Goal: Information Seeking & Learning: Understand process/instructions

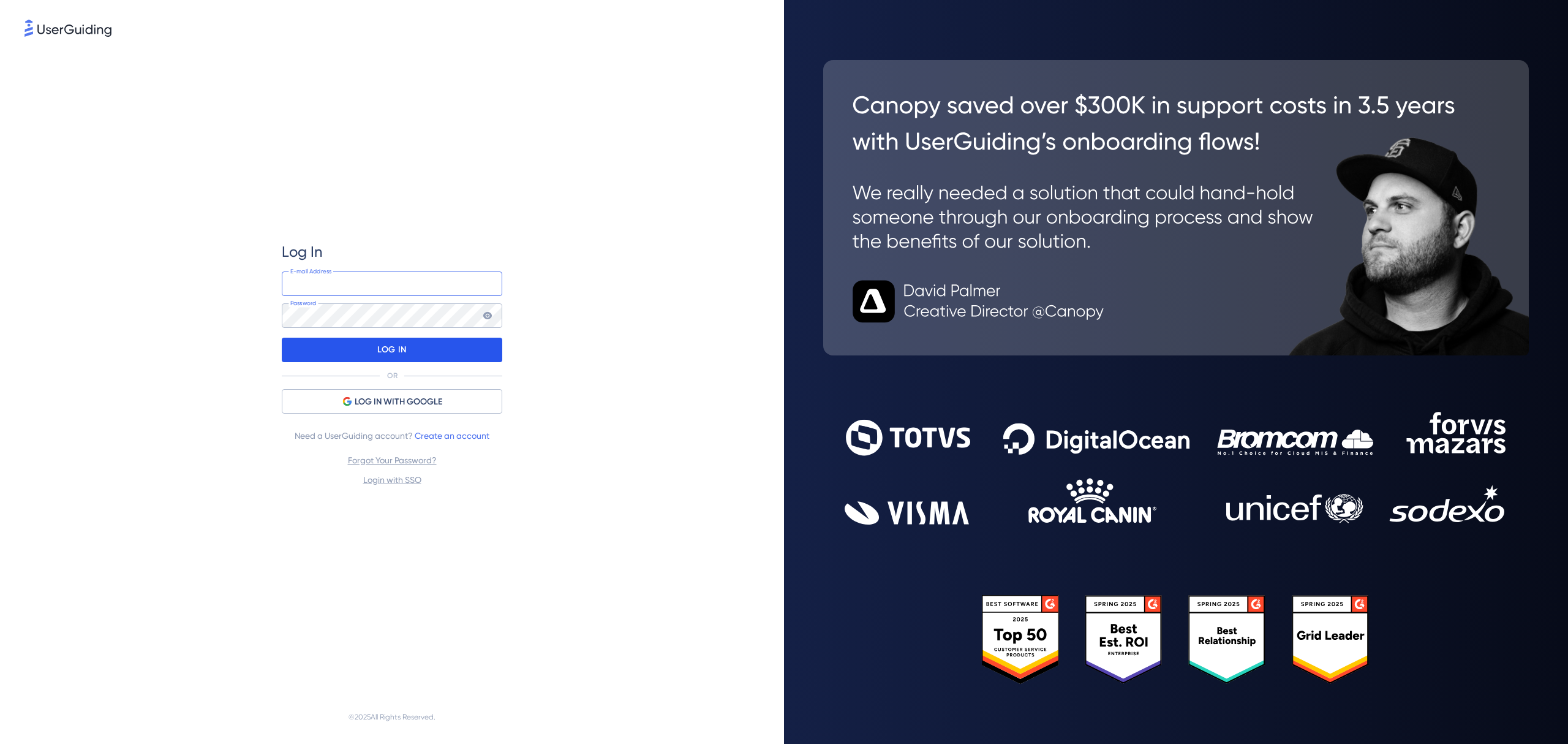
type input "[EMAIL_ADDRESS][DOMAIN_NAME]"
click at [404, 342] on p "LOG IN" at bounding box center [392, 350] width 29 height 19
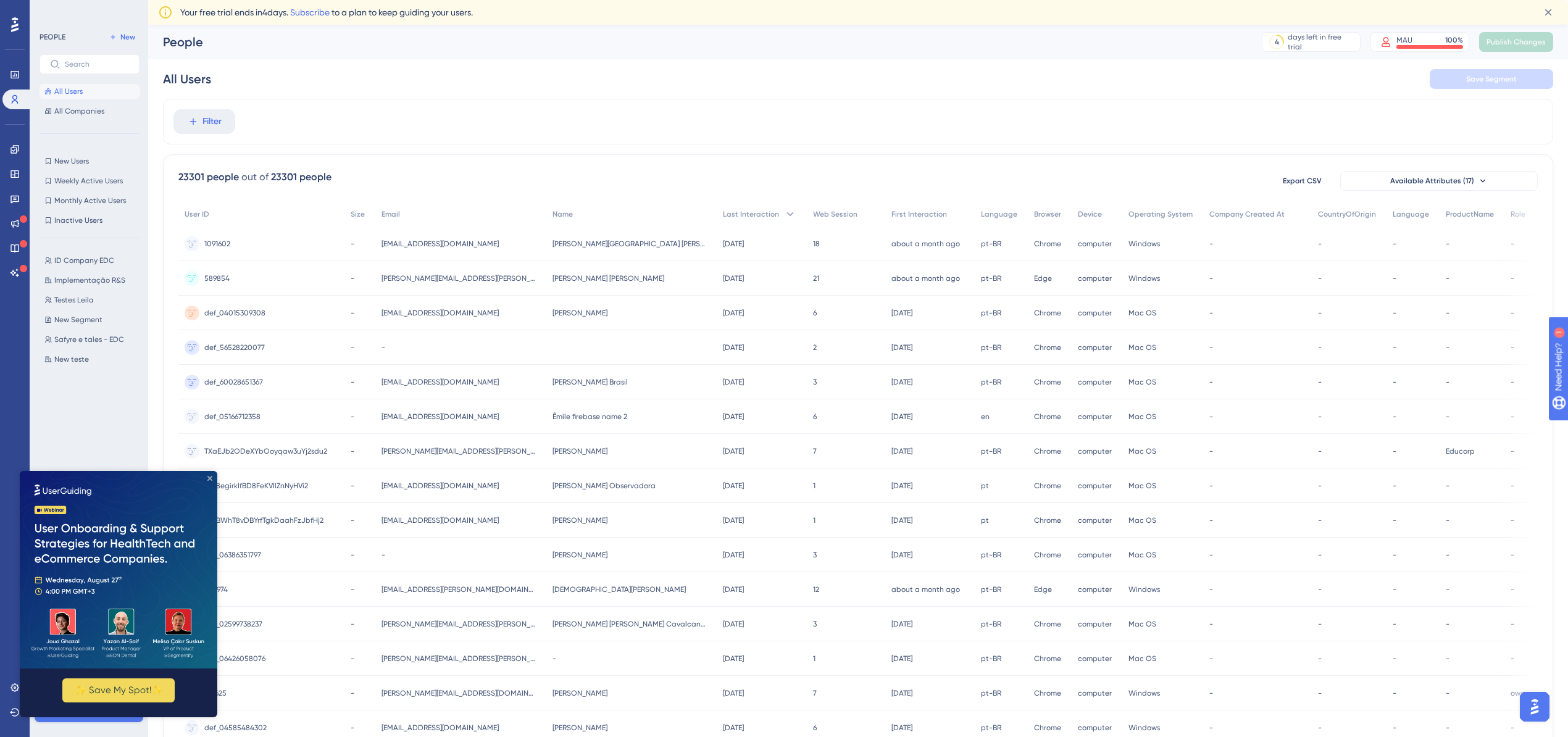
click at [210, 477] on icon "Close Preview" at bounding box center [209, 477] width 5 height 5
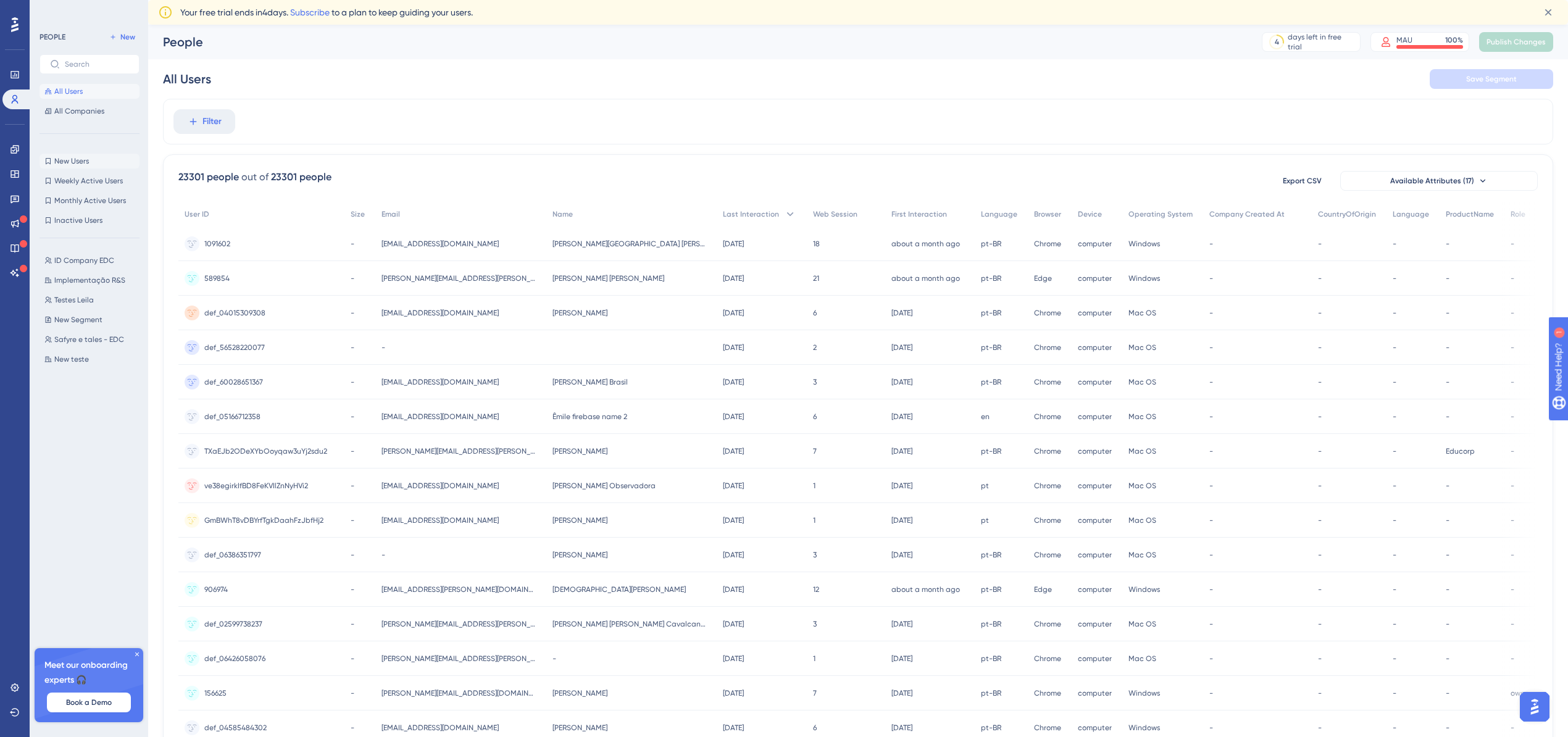
click at [74, 158] on span "New Users" at bounding box center [72, 161] width 35 height 10
click at [76, 92] on span "All Users" at bounding box center [68, 91] width 28 height 10
click at [95, 107] on span "All Companies" at bounding box center [79, 111] width 50 height 10
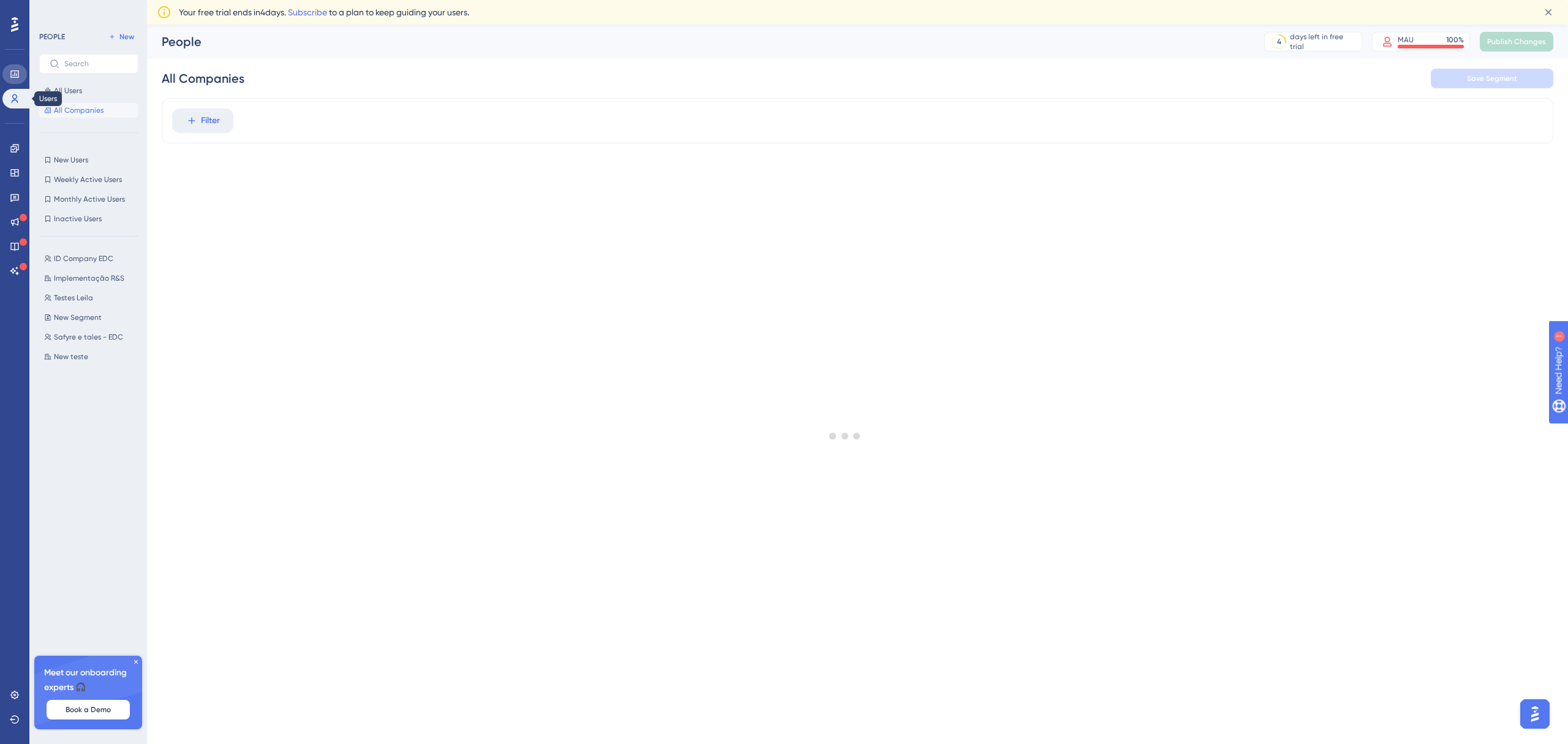
click at [12, 79] on icon at bounding box center [15, 74] width 10 height 10
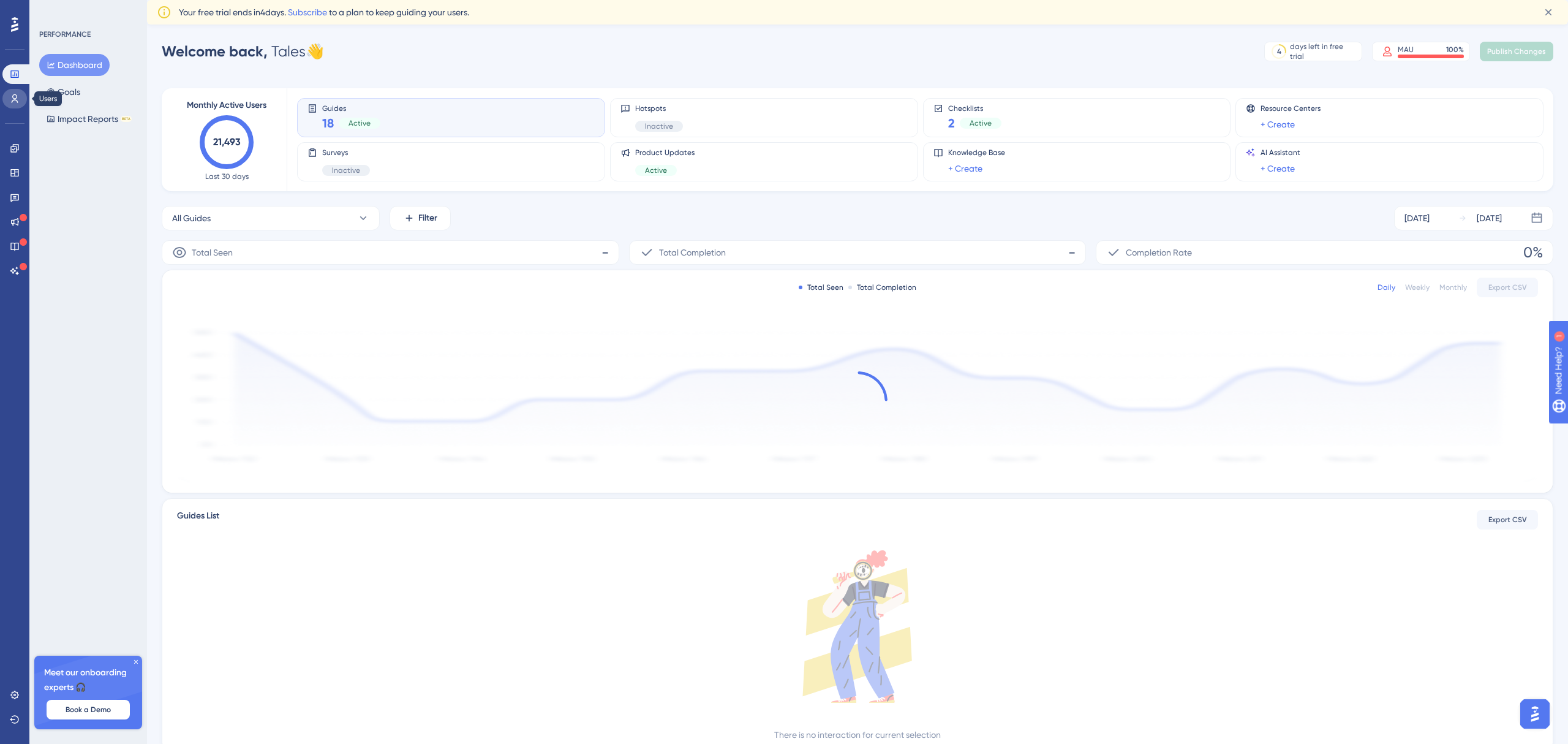
click at [11, 98] on icon at bounding box center [15, 99] width 10 height 10
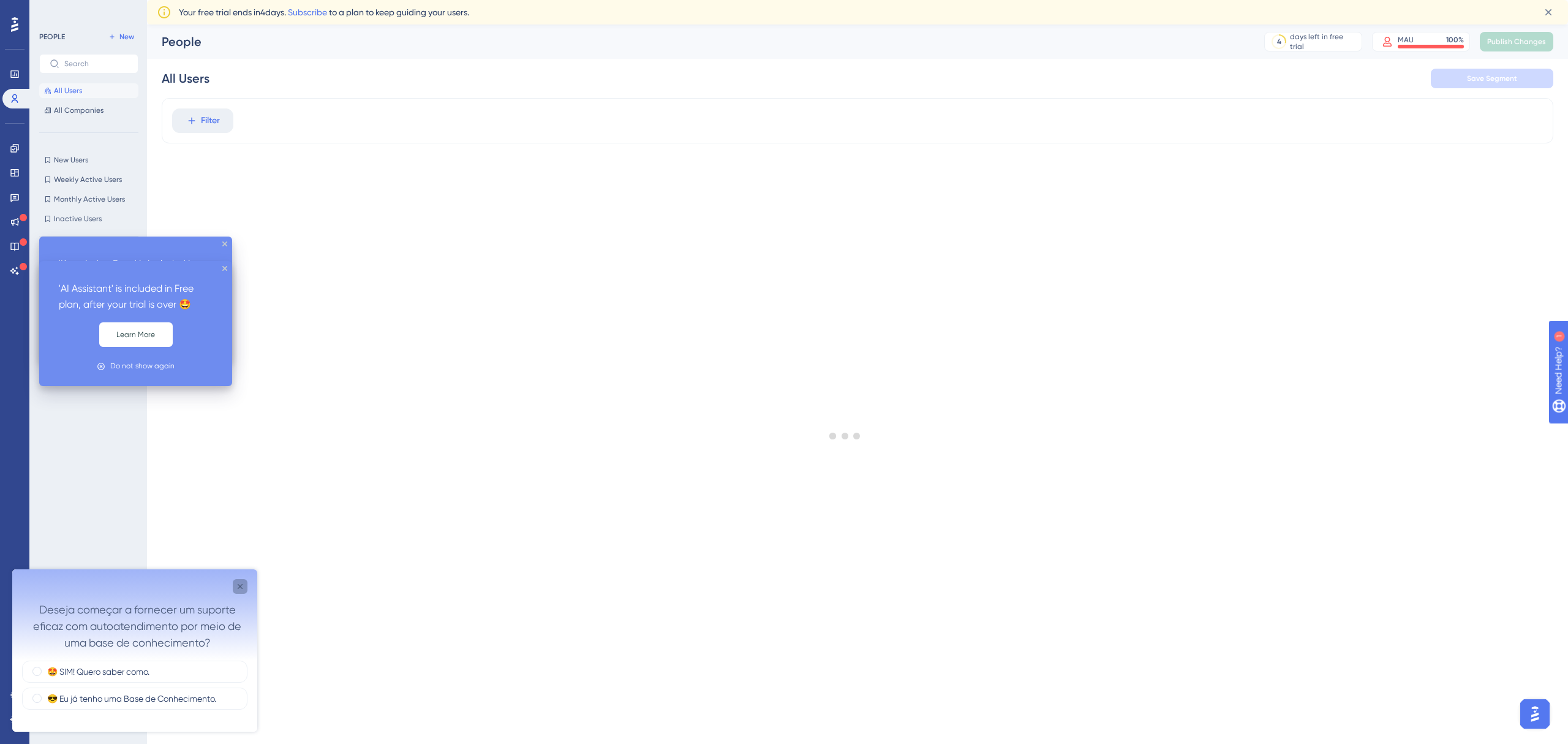
click at [238, 583] on icon "Close survey" at bounding box center [240, 586] width 10 height 10
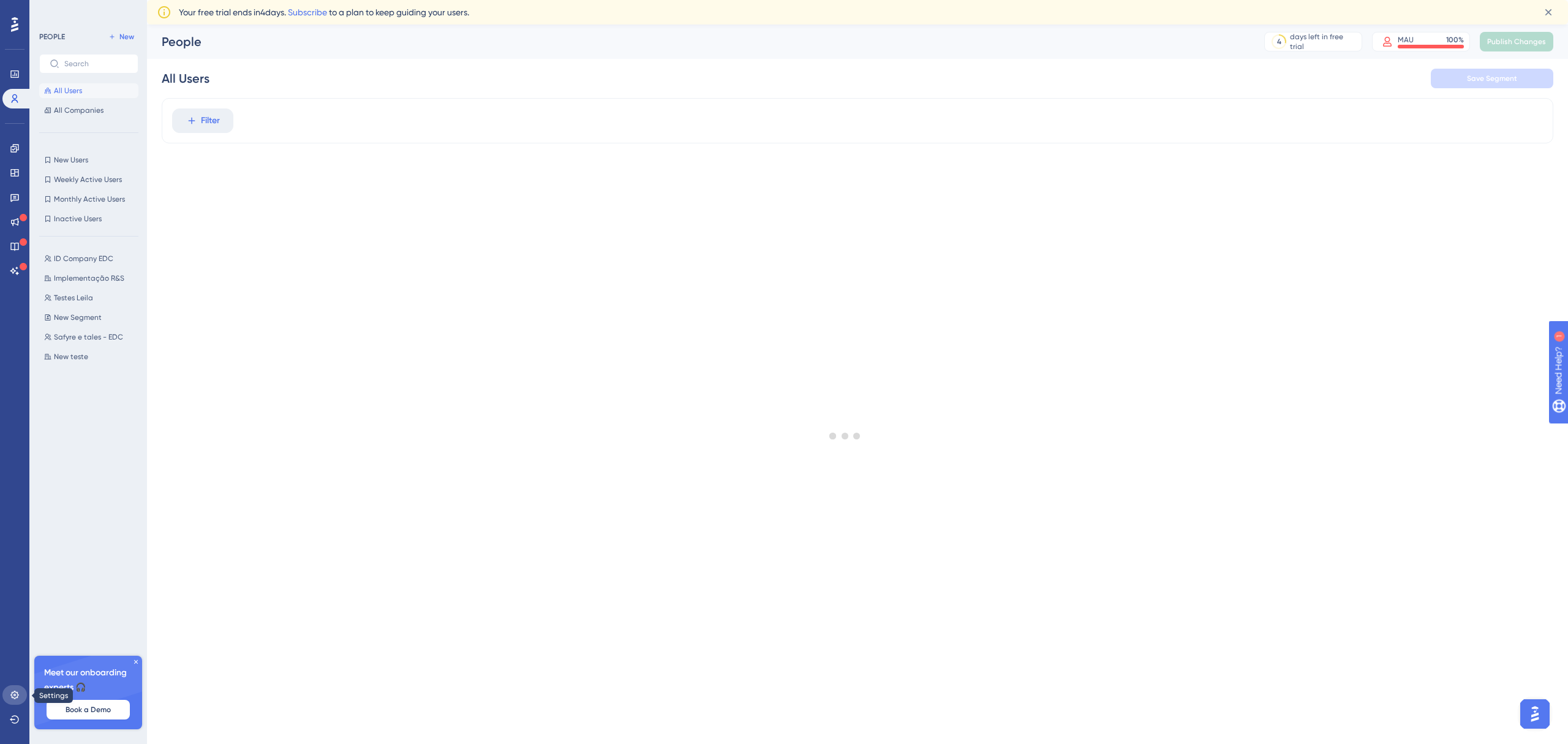
click at [15, 697] on icon at bounding box center [15, 695] width 8 height 8
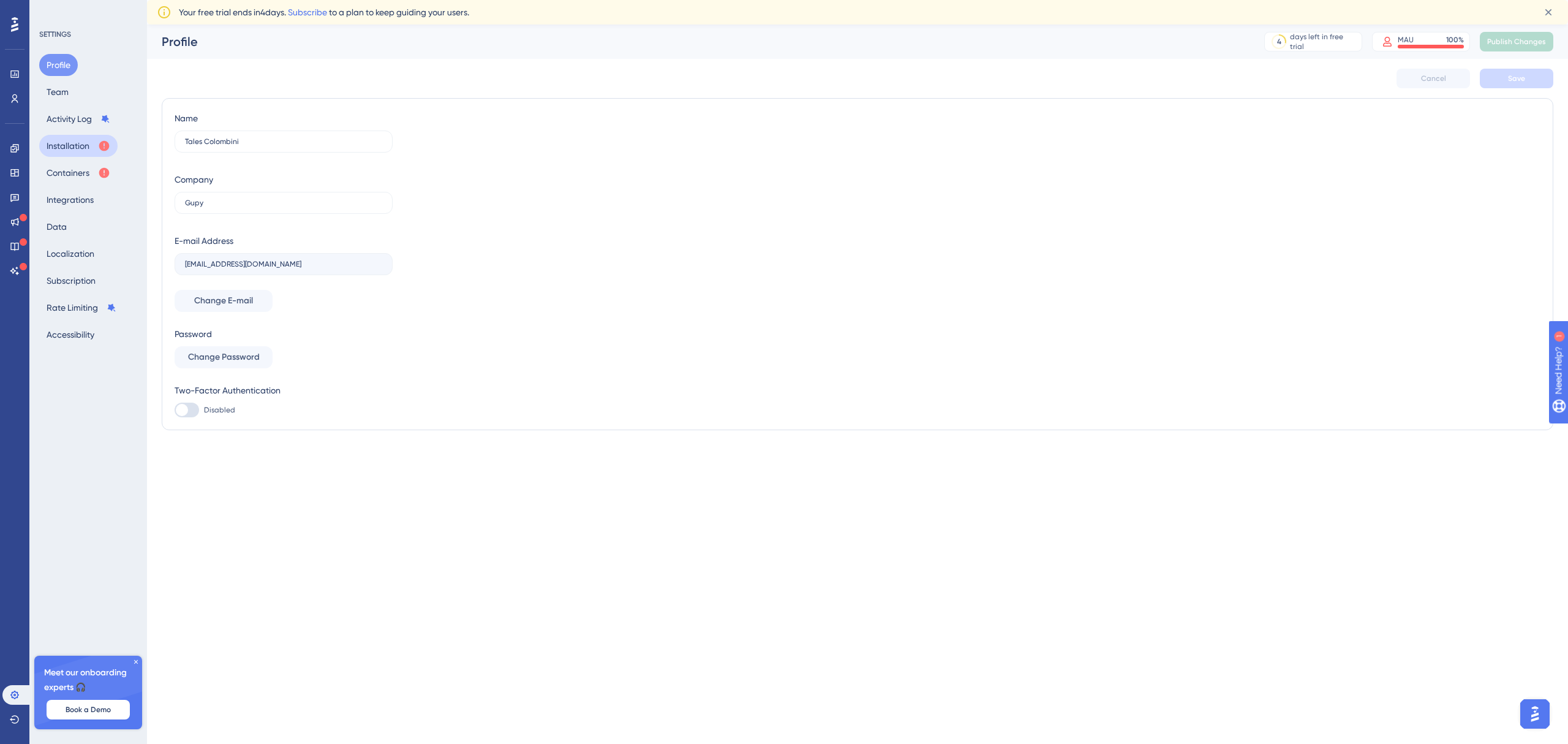
click at [81, 147] on button "Installation" at bounding box center [79, 145] width 79 height 22
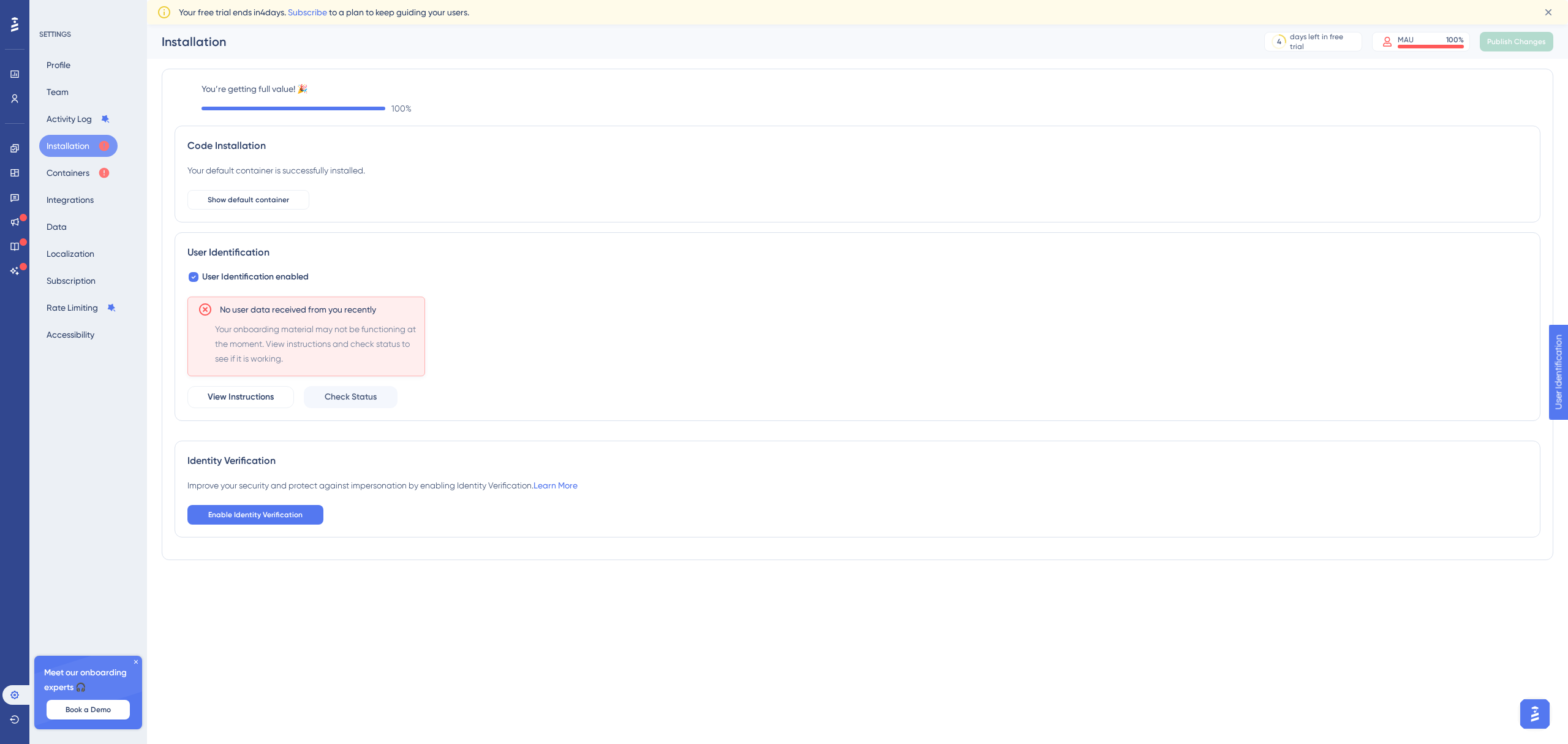
click at [268, 314] on span "No user data received from you recently" at bounding box center [298, 310] width 156 height 15
click at [89, 173] on button "Containers" at bounding box center [79, 173] width 79 height 22
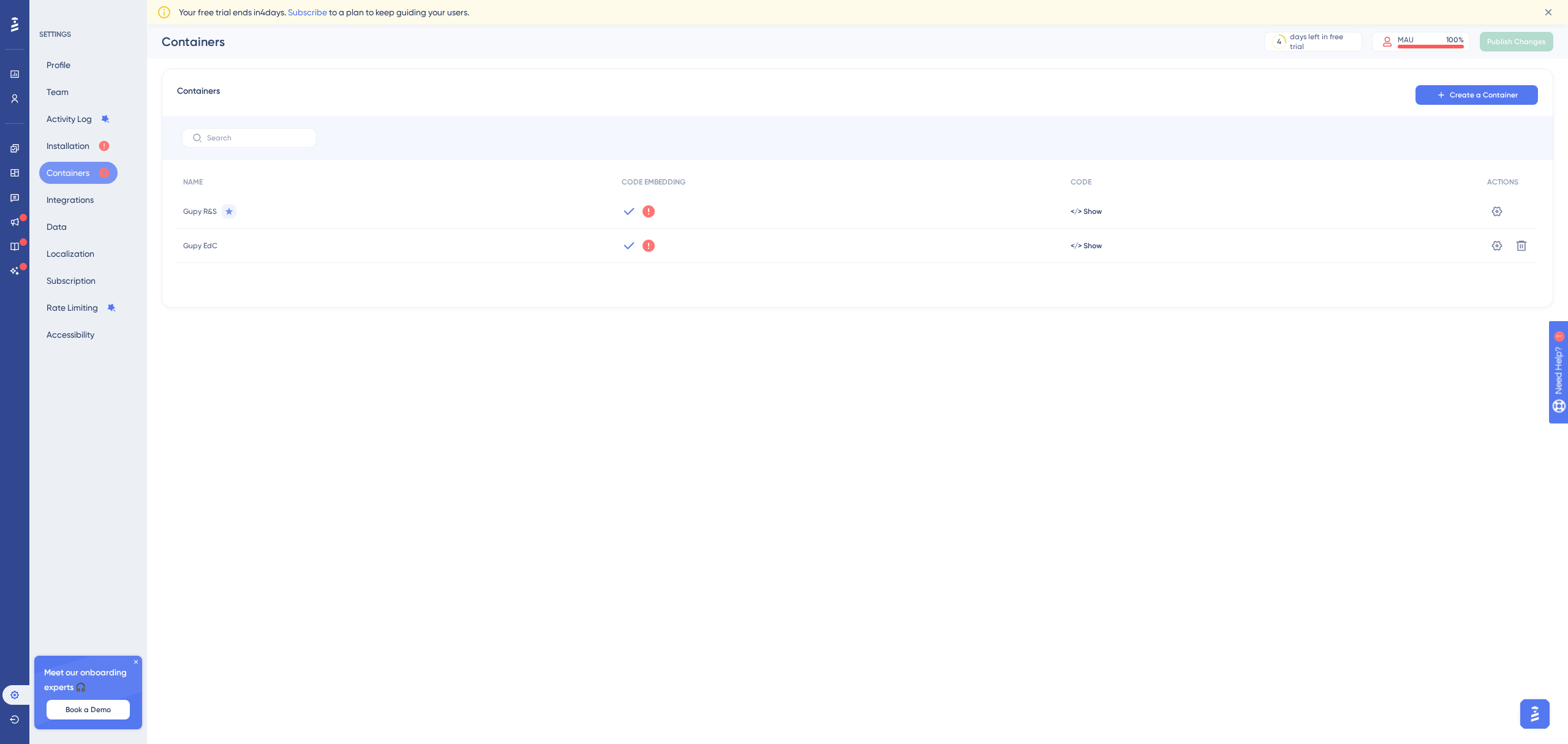
click at [626, 206] on icon at bounding box center [629, 211] width 15 height 15
click at [650, 212] on icon at bounding box center [649, 211] width 12 height 12
click at [741, 262] on button "Got It" at bounding box center [730, 260] width 59 height 19
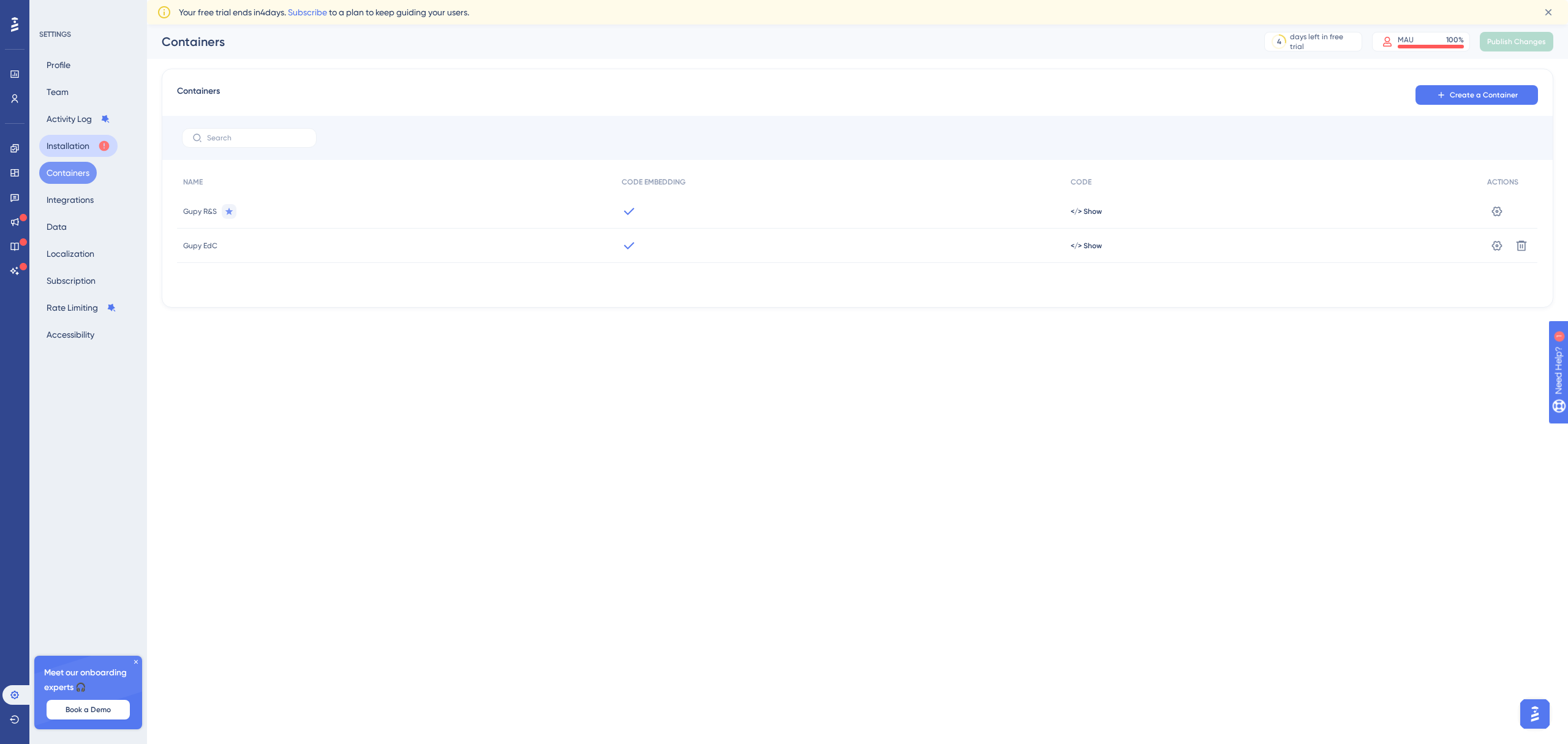
click at [59, 150] on button "Installation" at bounding box center [79, 145] width 79 height 22
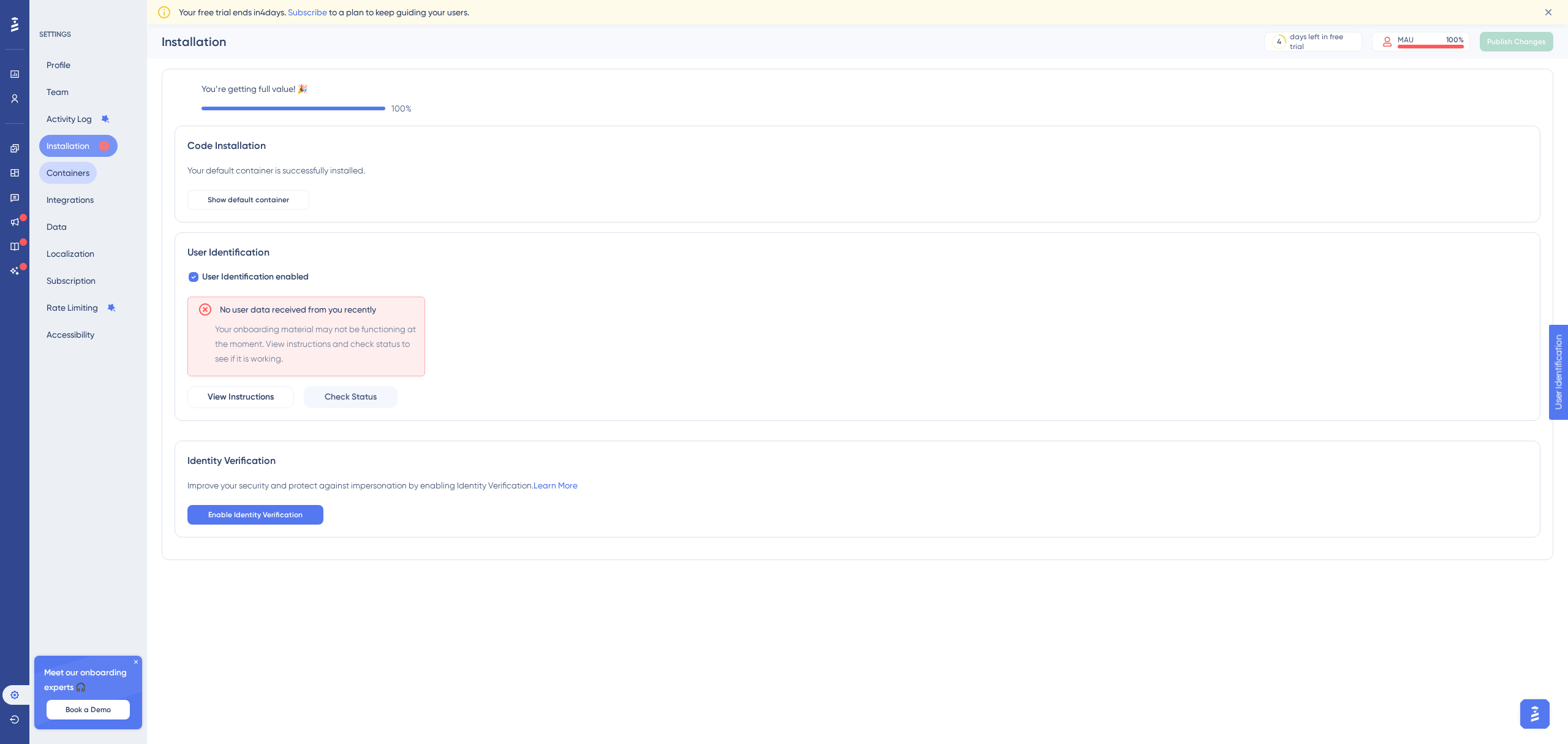
click at [81, 177] on button "Containers" at bounding box center [68, 173] width 57 height 22
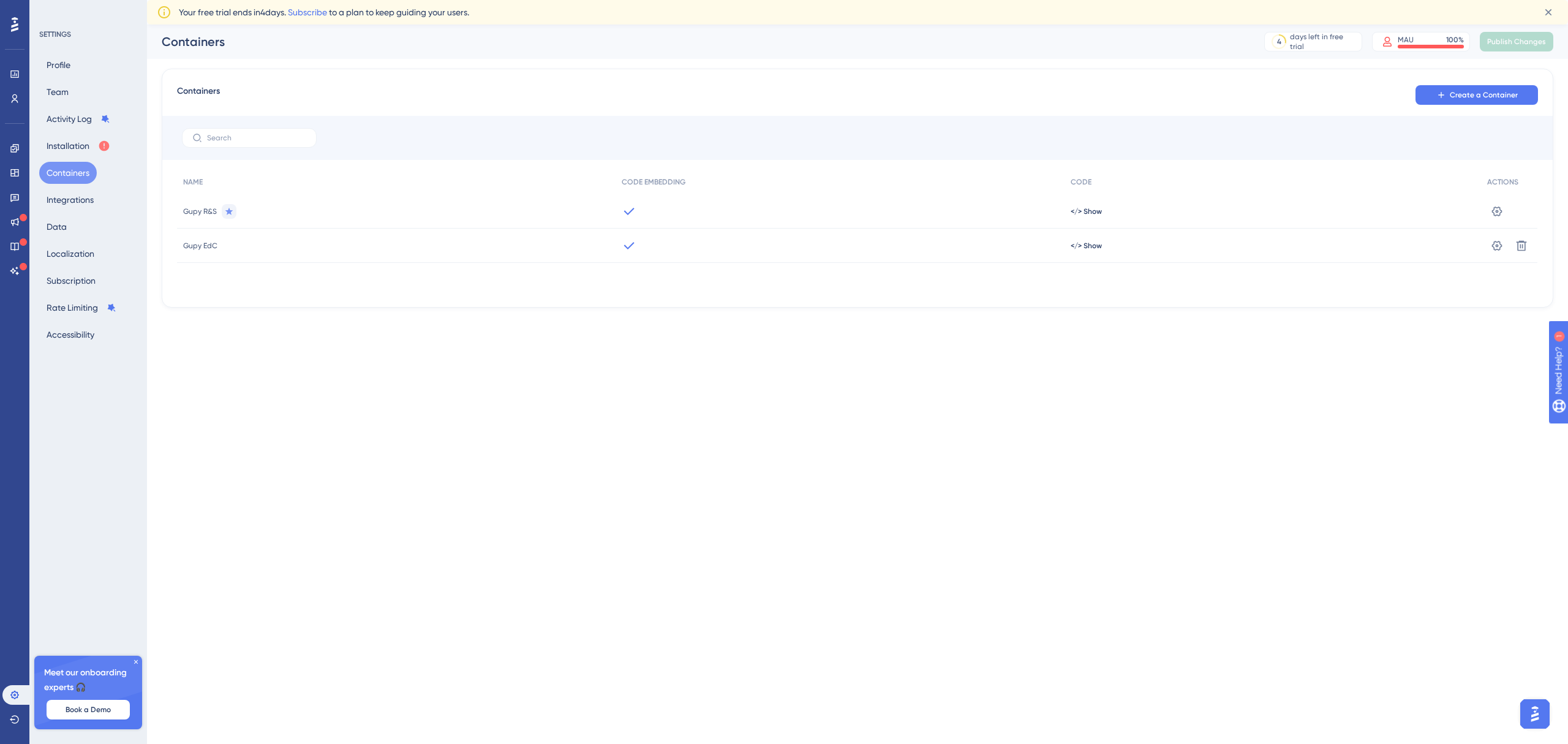
click at [633, 209] on icon at bounding box center [630, 210] width 11 height 7
click at [1429, 39] on div "MAU 100 %" at bounding box center [1431, 39] width 66 height 10
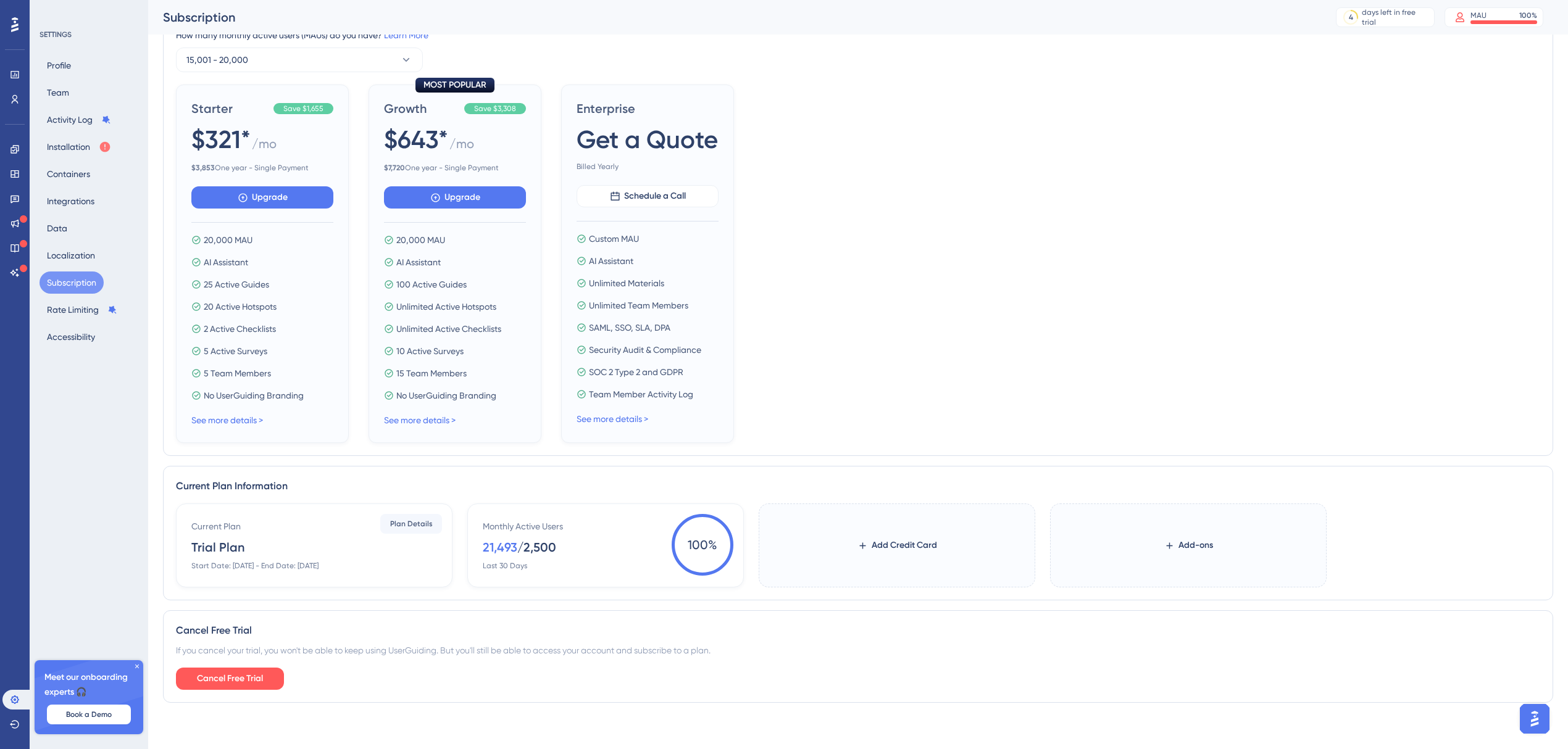
scroll to position [66, 0]
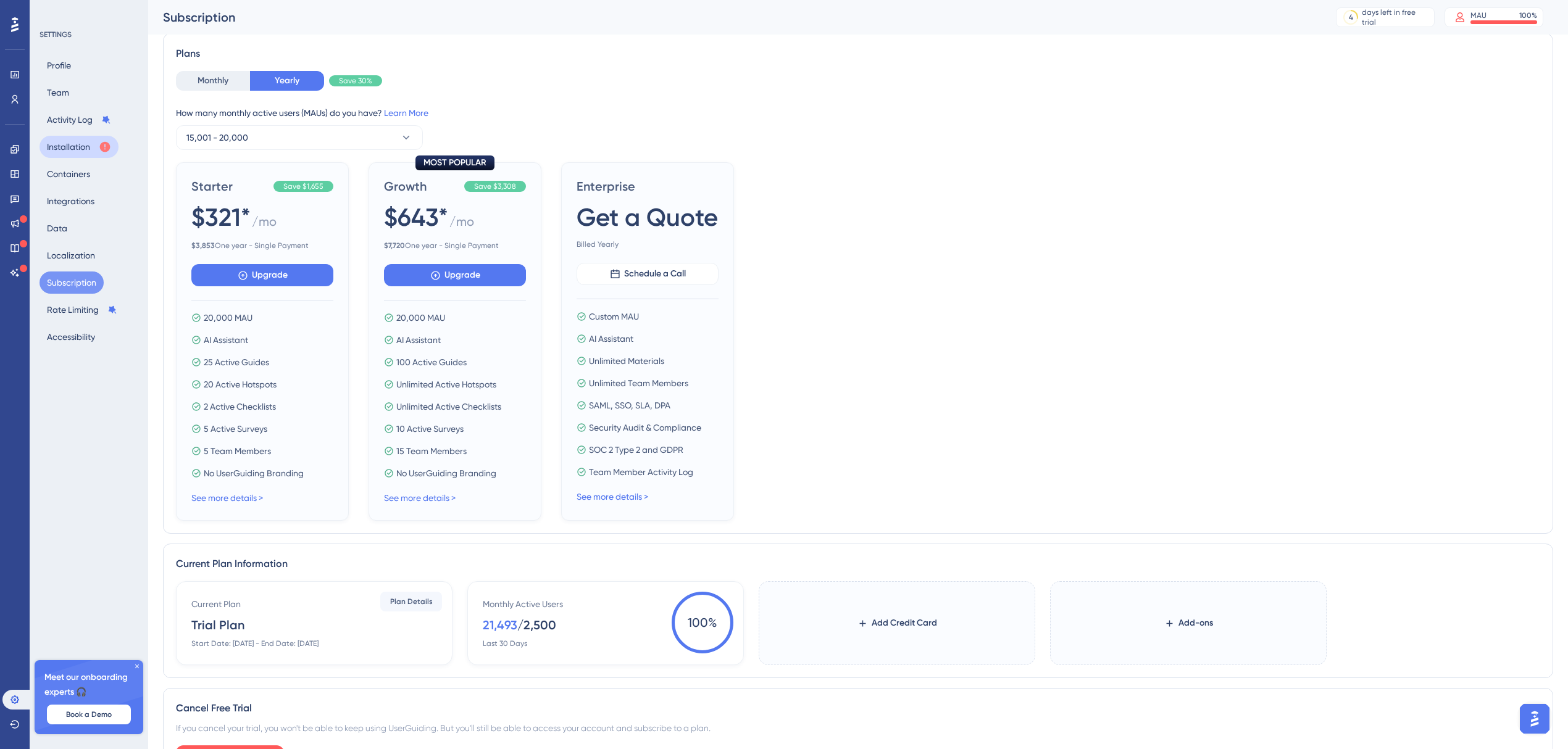
click at [87, 150] on button "Installation" at bounding box center [79, 146] width 79 height 22
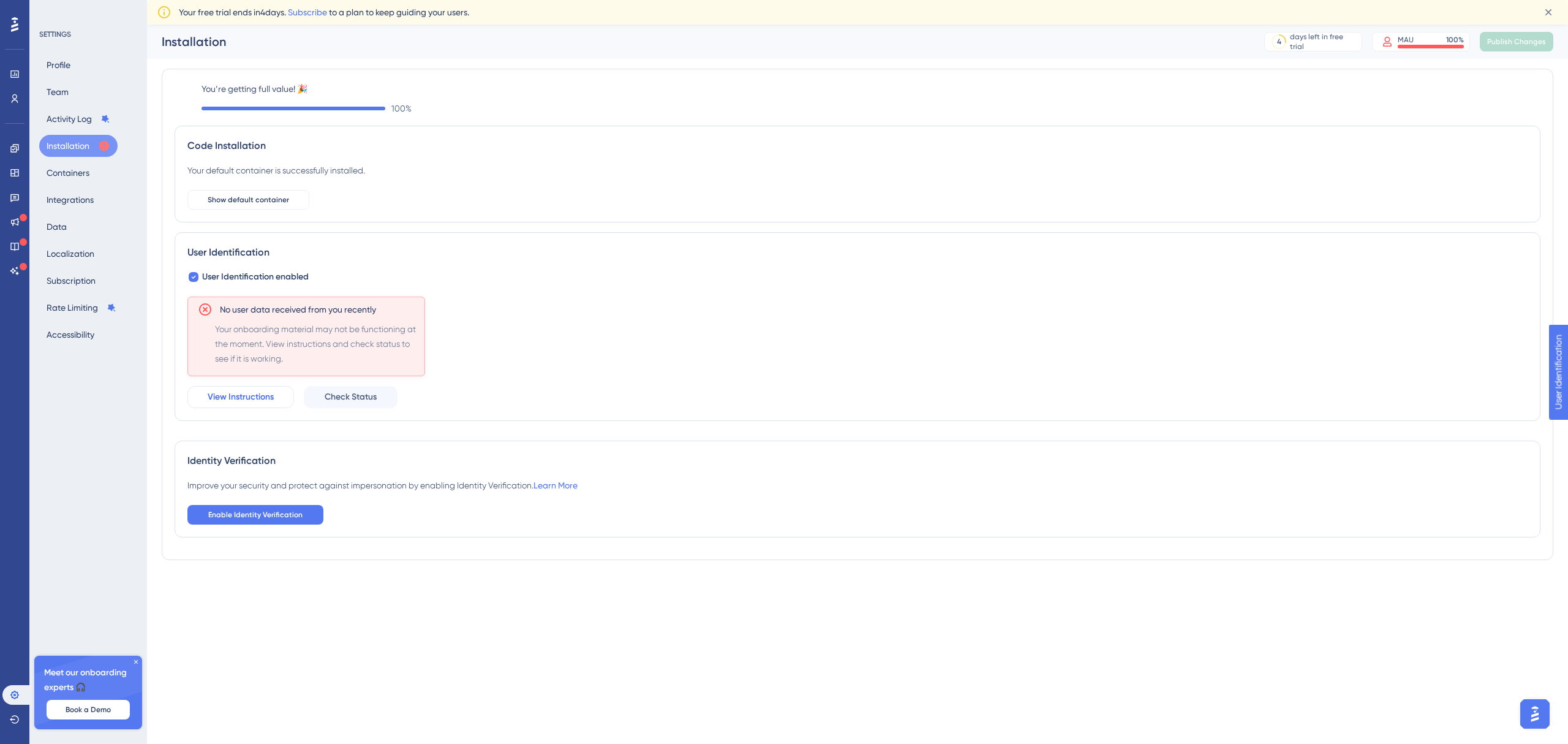
click at [243, 407] on button "View Instructions" at bounding box center [241, 397] width 107 height 22
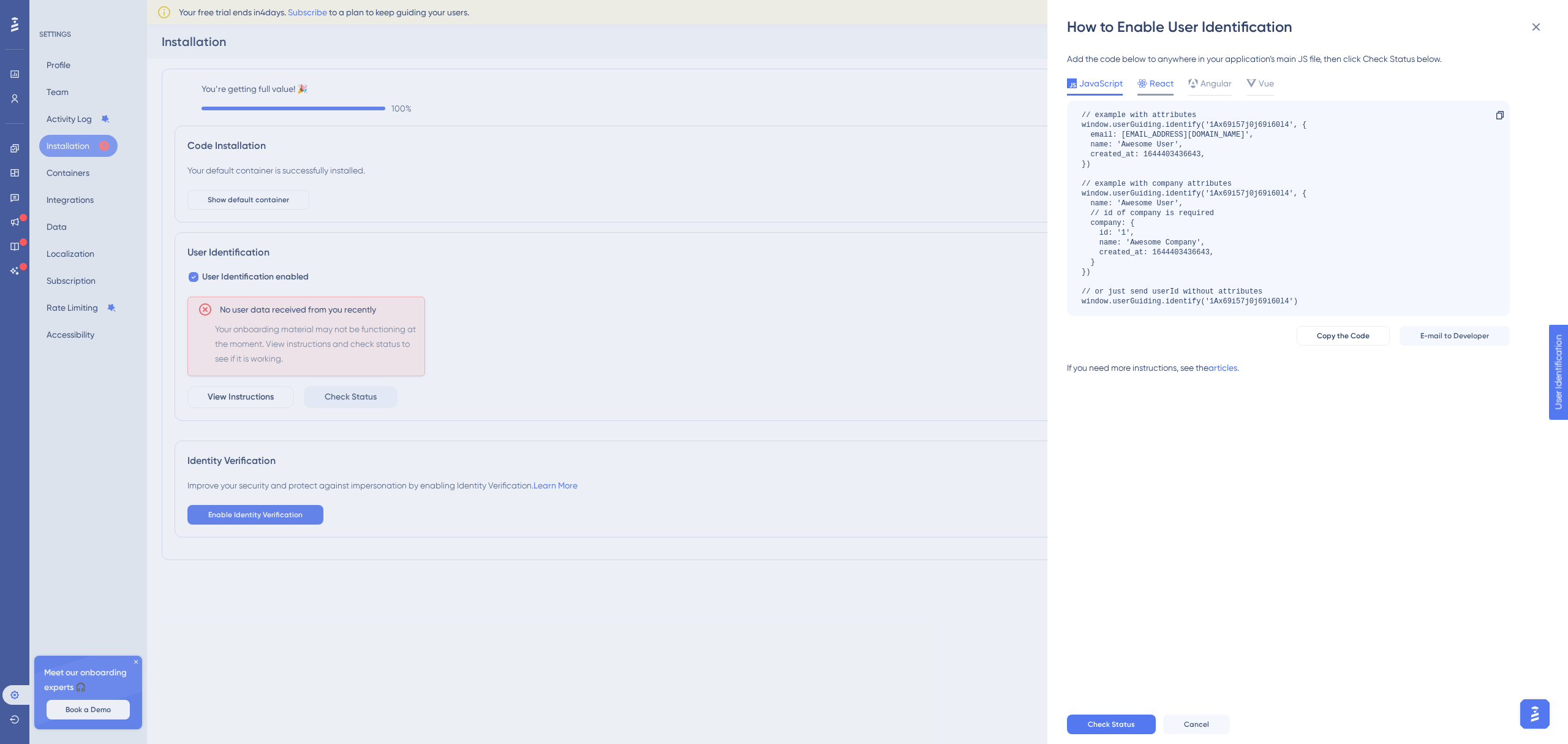
click at [1150, 88] on span "React" at bounding box center [1162, 83] width 24 height 15
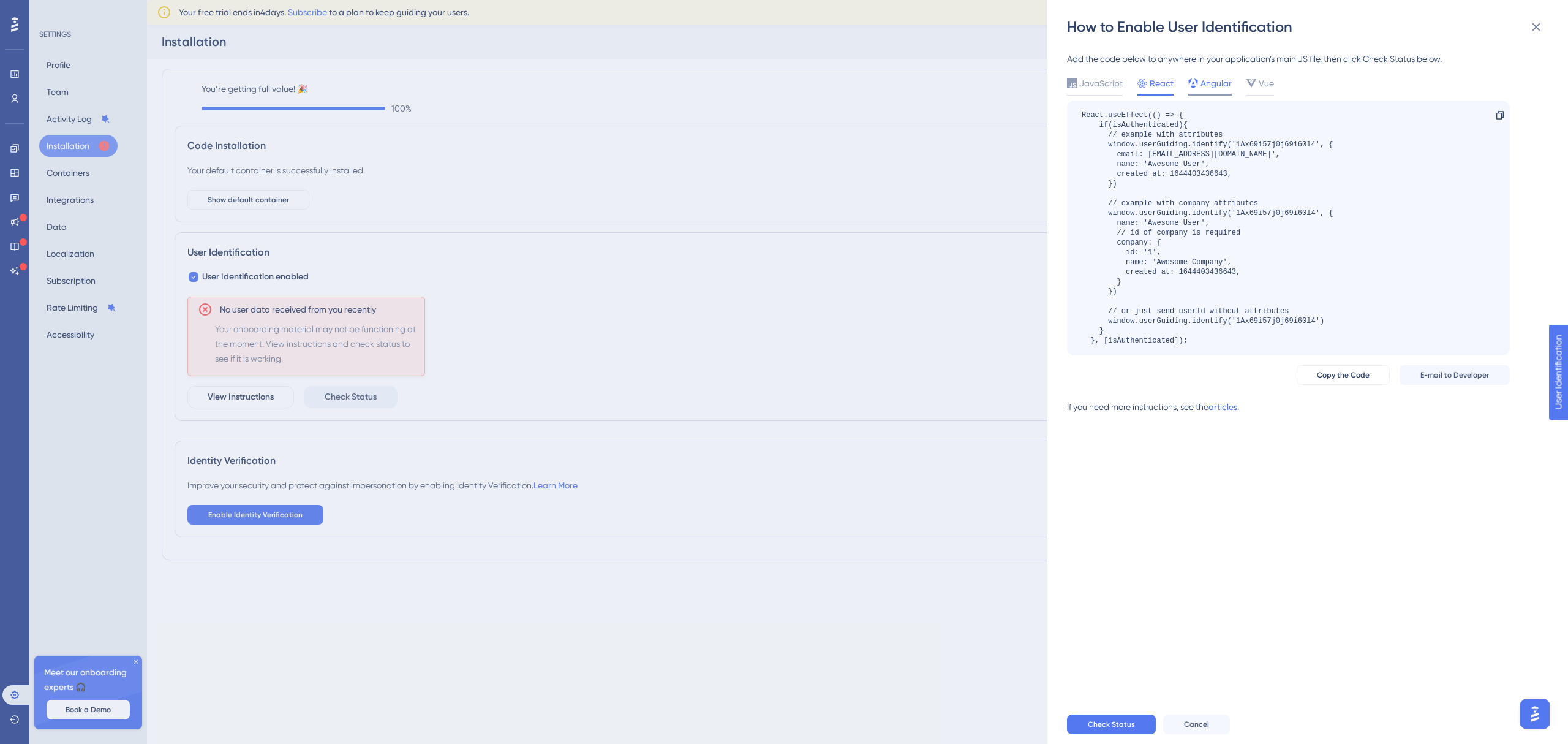
click at [1219, 87] on span "Angular" at bounding box center [1216, 83] width 31 height 15
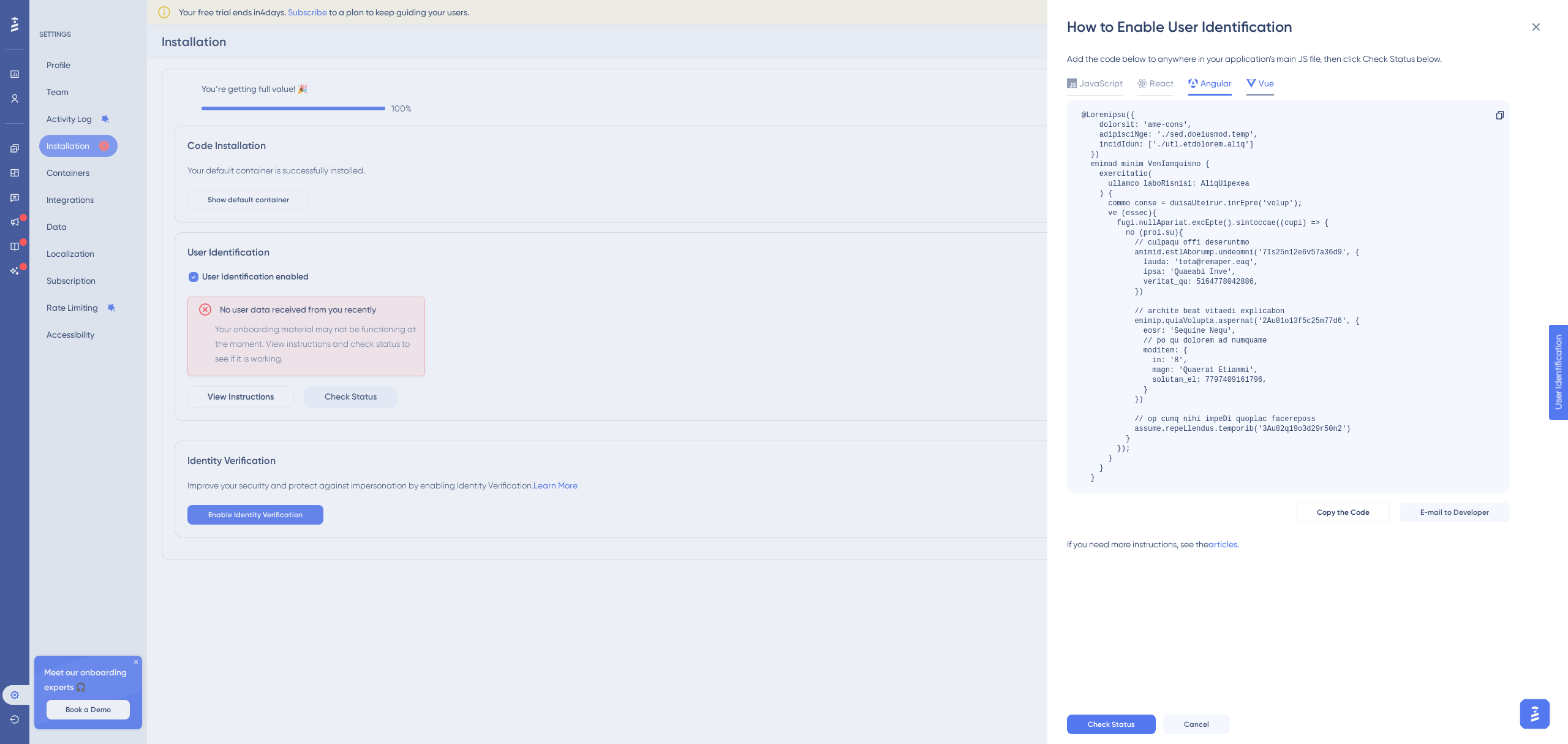
click at [1260, 82] on span "Vue" at bounding box center [1266, 83] width 15 height 15
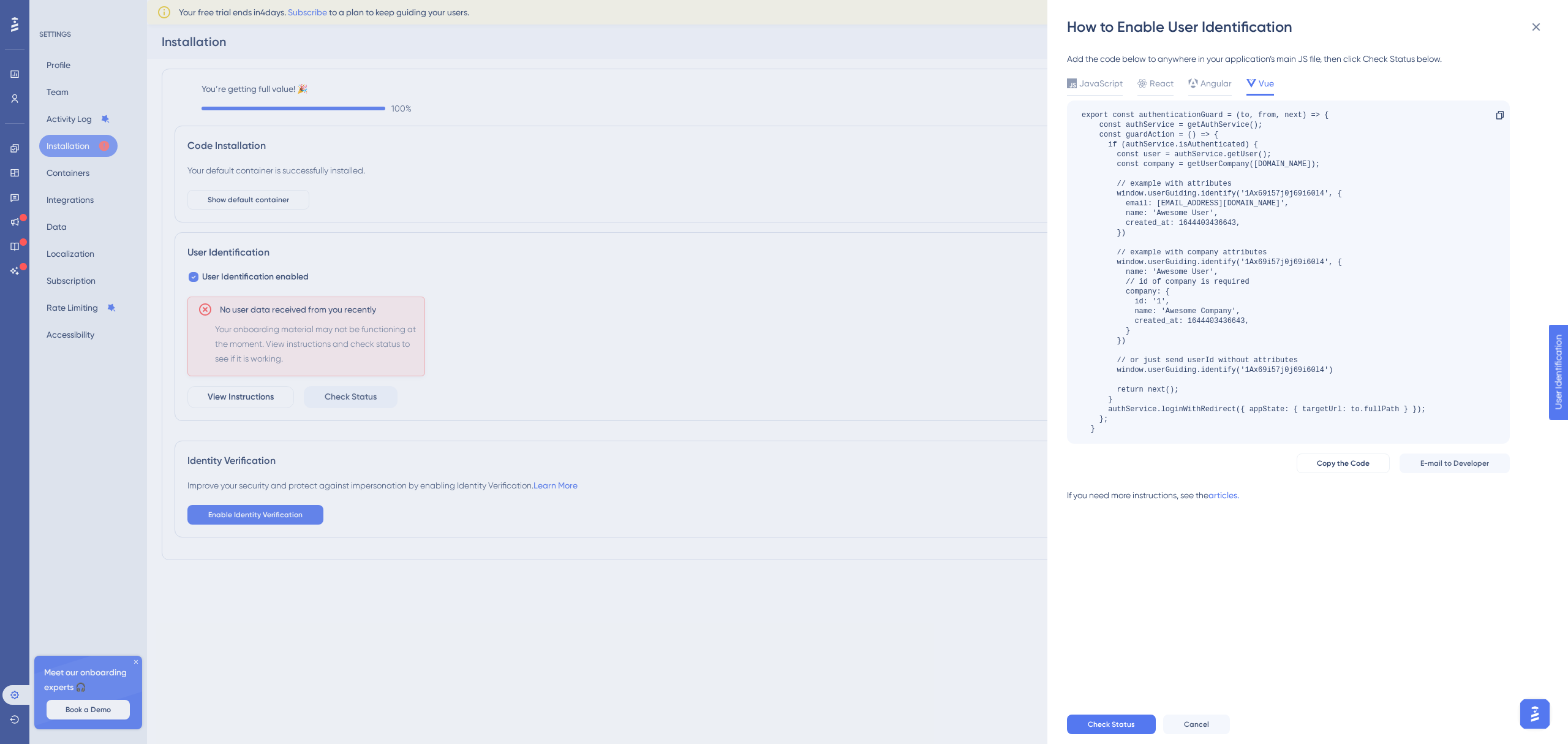
click at [65, 177] on div "How to Enable User Identification Add the code below to anywhere in your applic…" at bounding box center [784, 372] width 1568 height 744
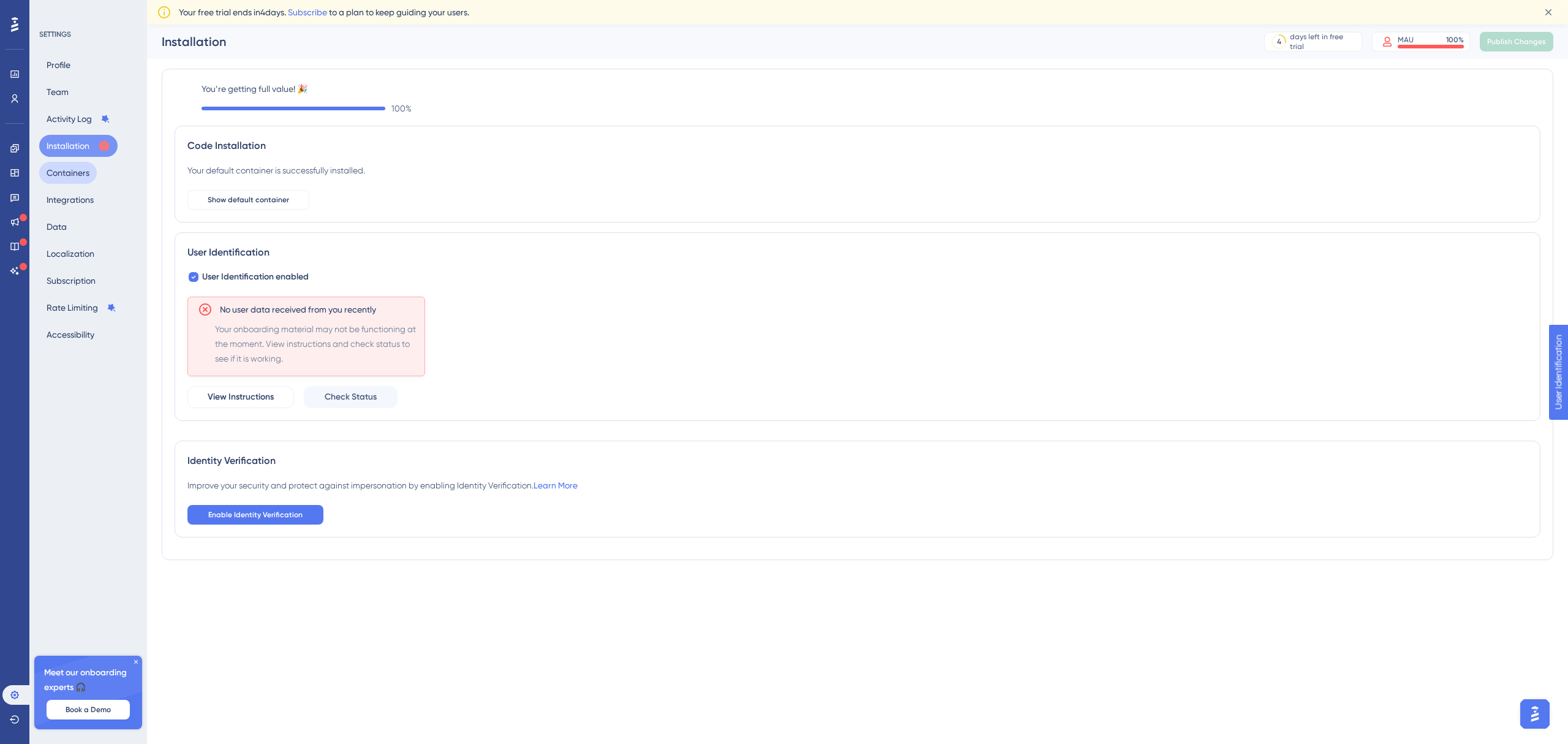
click at [48, 177] on button "Containers" at bounding box center [68, 173] width 57 height 22
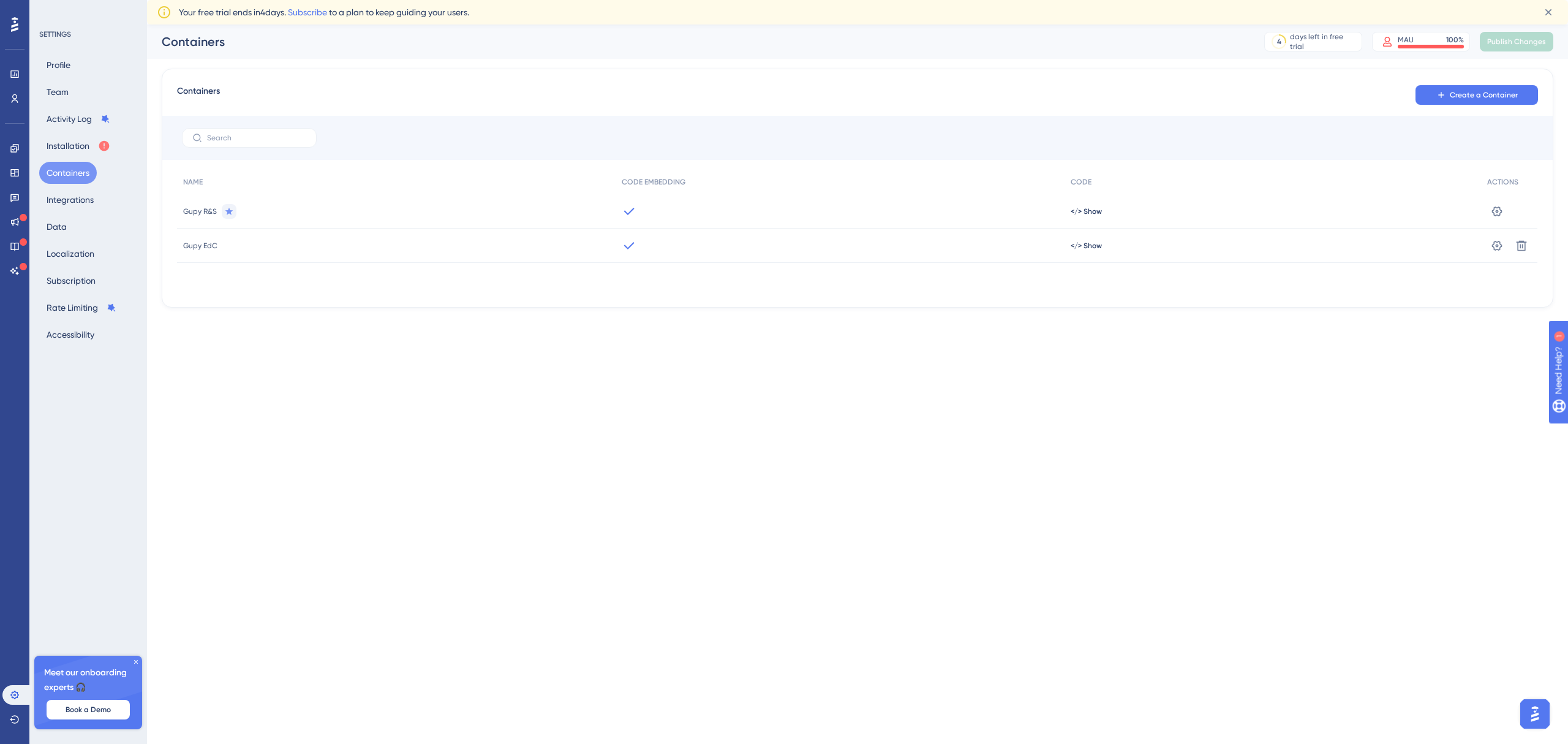
click at [625, 213] on icon at bounding box center [629, 211] width 15 height 15
click at [625, 242] on icon at bounding box center [629, 246] width 15 height 15
click at [1409, 35] on div "MAU" at bounding box center [1406, 39] width 16 height 10
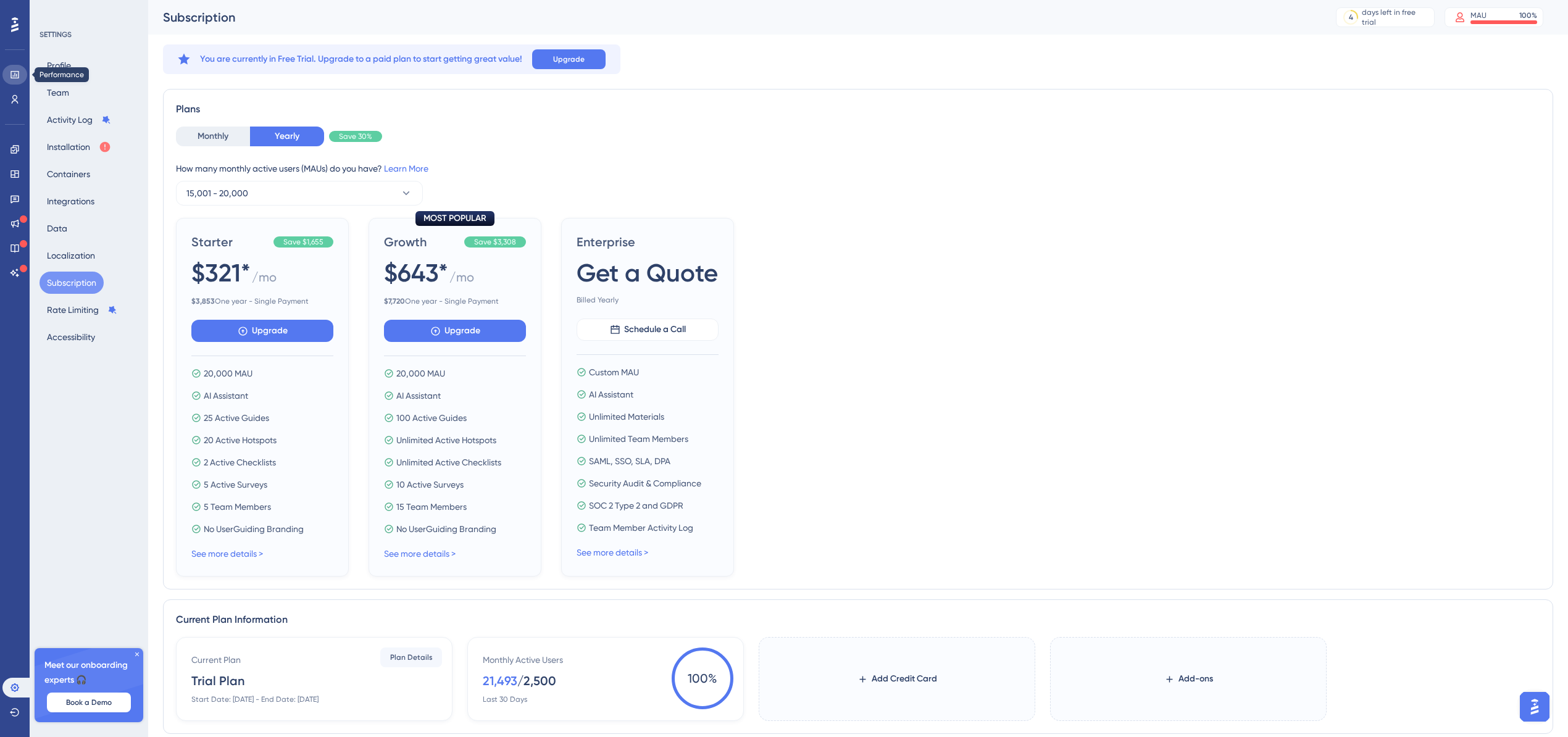
click at [10, 76] on icon at bounding box center [15, 74] width 10 height 10
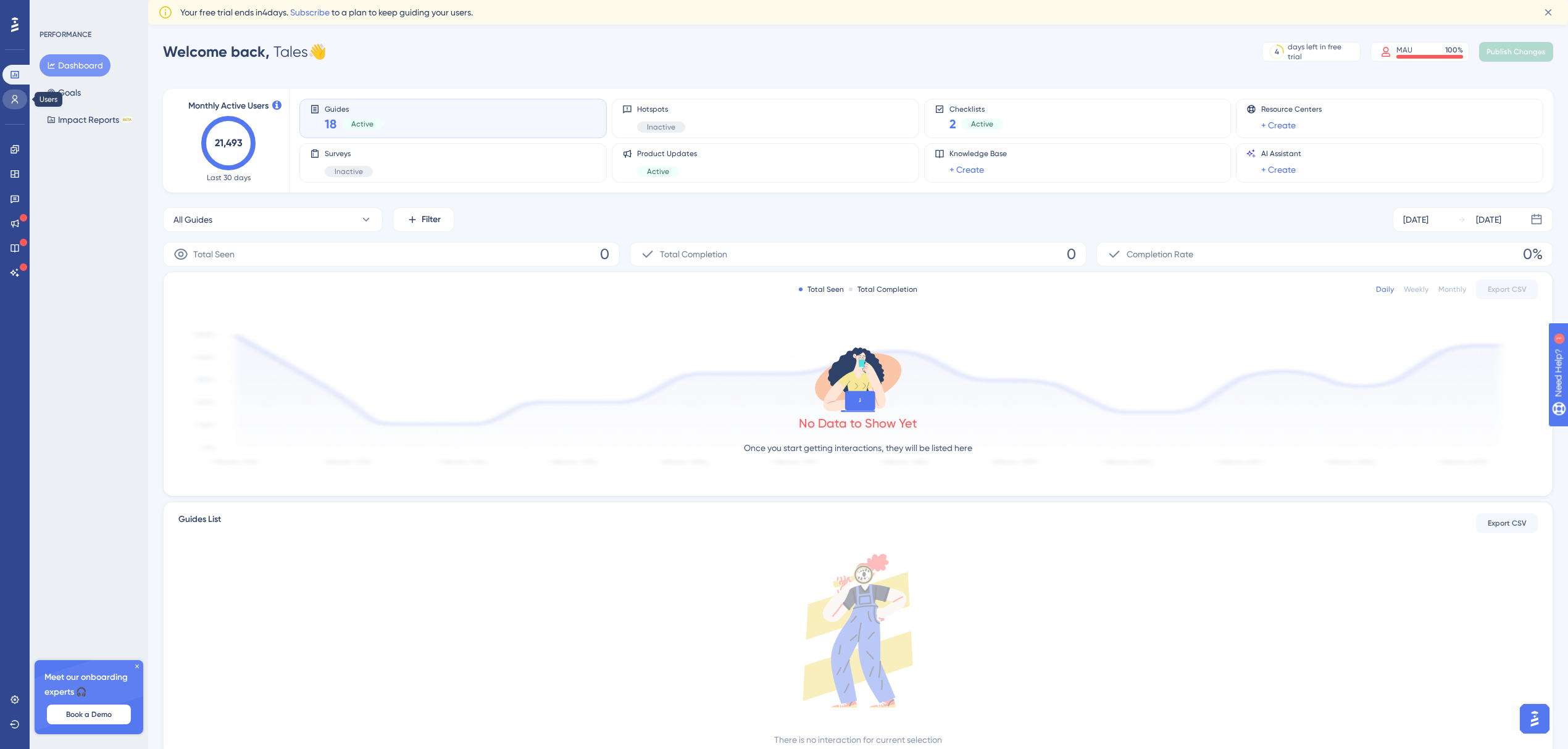
click at [18, 102] on icon at bounding box center [15, 99] width 10 height 10
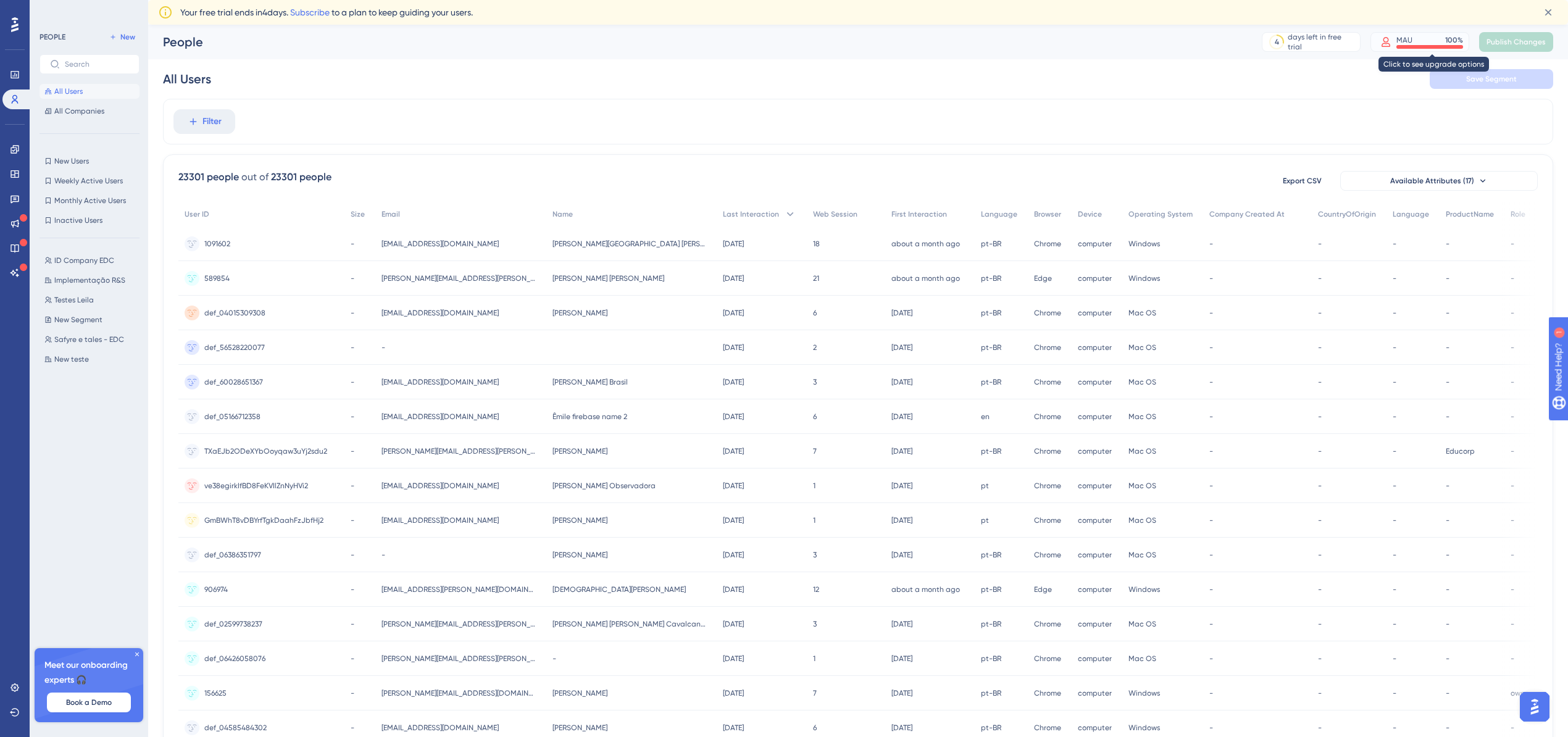
click at [1390, 46] on icon at bounding box center [1386, 42] width 9 height 10
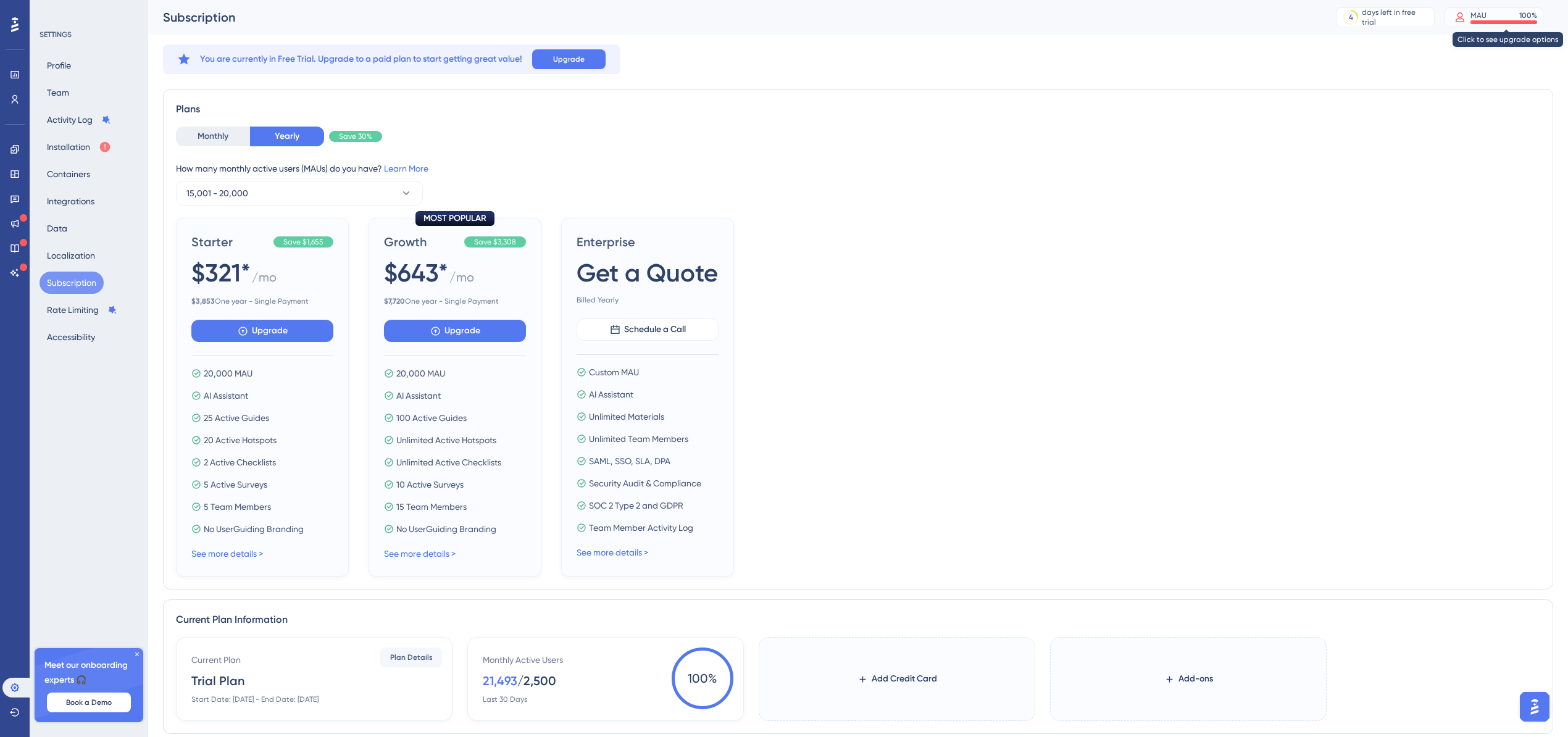
click at [1509, 16] on div "MAU 100 %" at bounding box center [1504, 15] width 66 height 10
click at [55, 142] on button "Installation" at bounding box center [79, 146] width 79 height 22
